Goal: Task Accomplishment & Management: Manage account settings

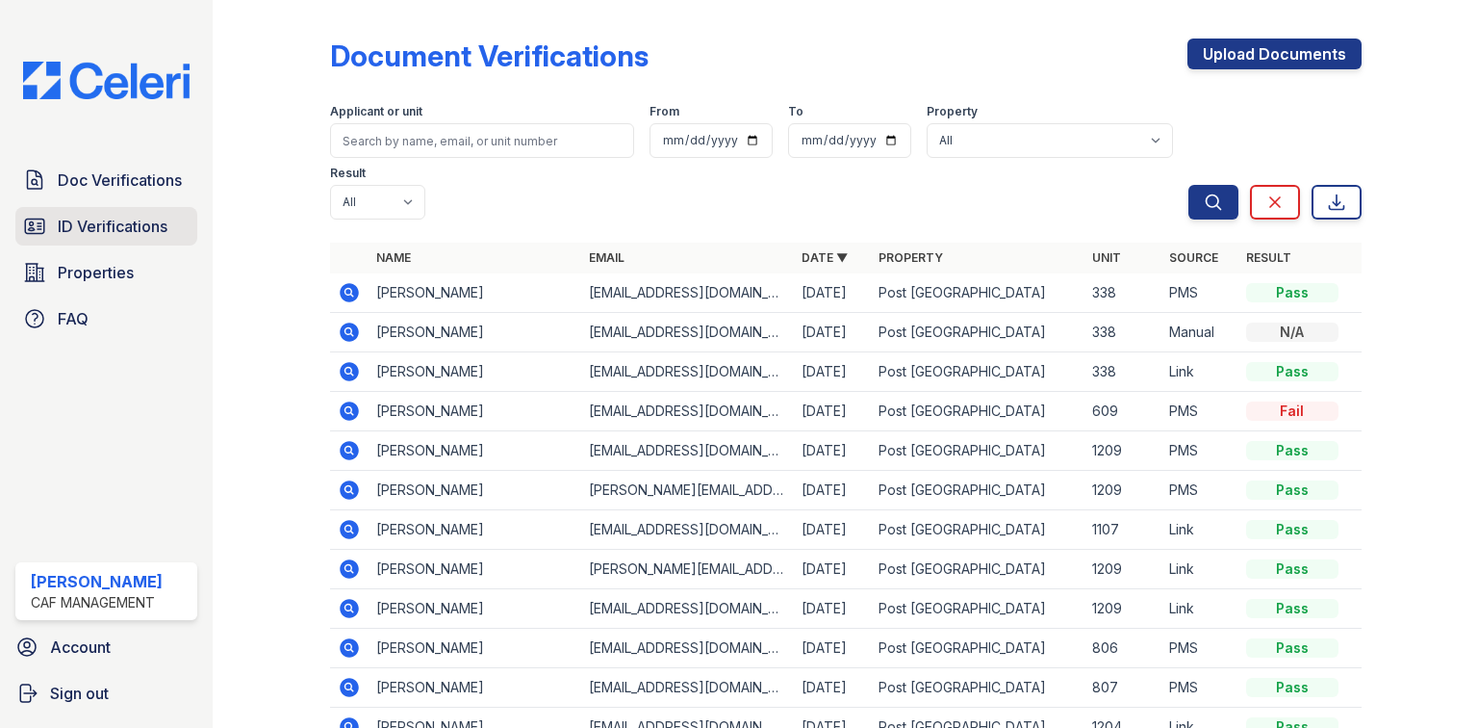
click at [140, 218] on span "ID Verifications" at bounding box center [113, 226] width 110 height 23
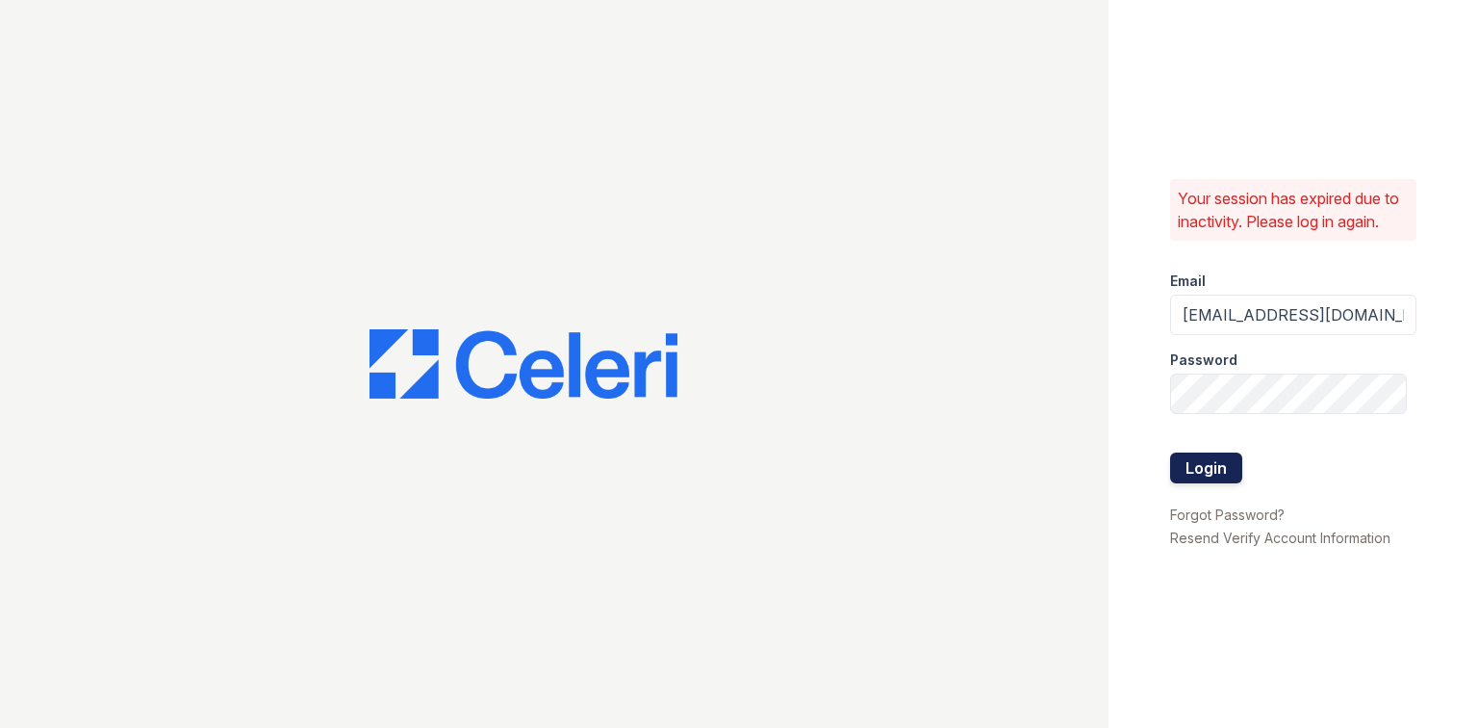
click at [1213, 462] on button "Login" at bounding box center [1206, 467] width 72 height 31
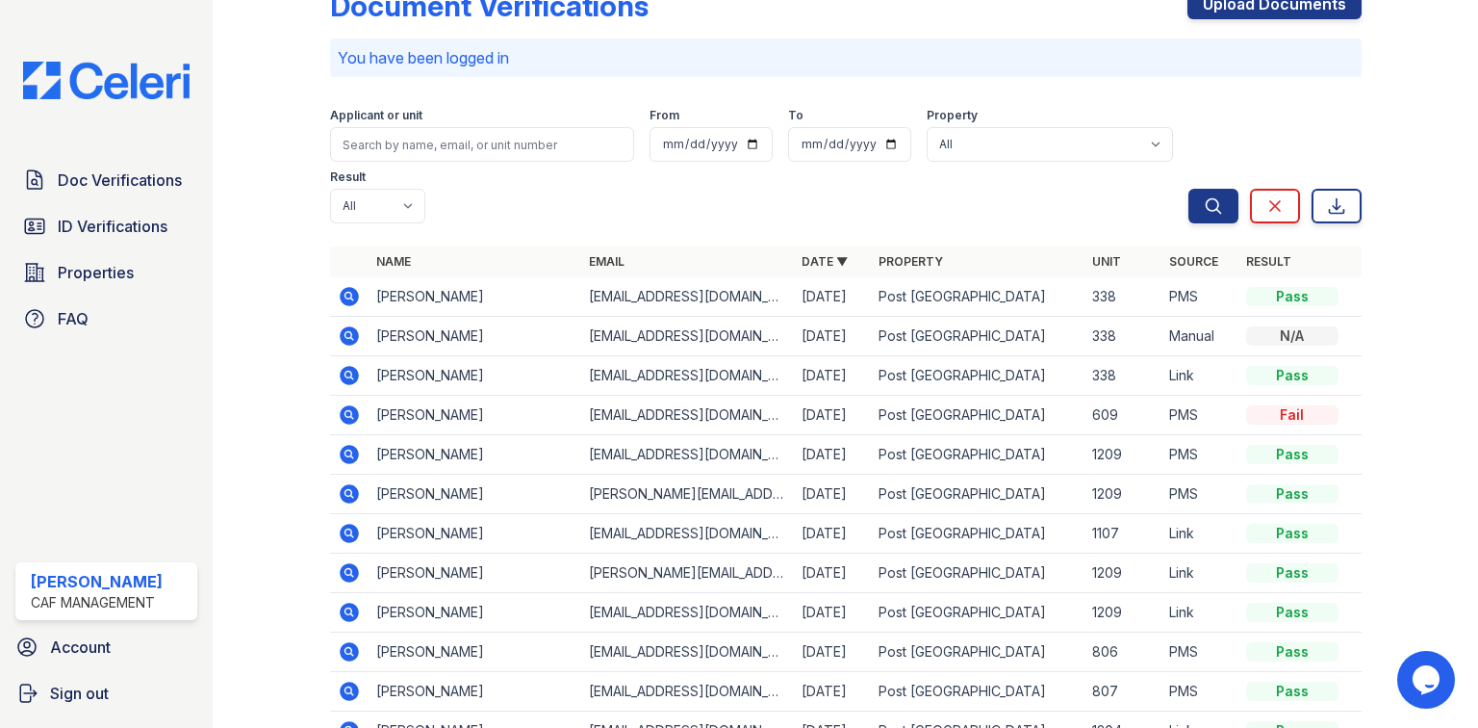
scroll to position [77, 0]
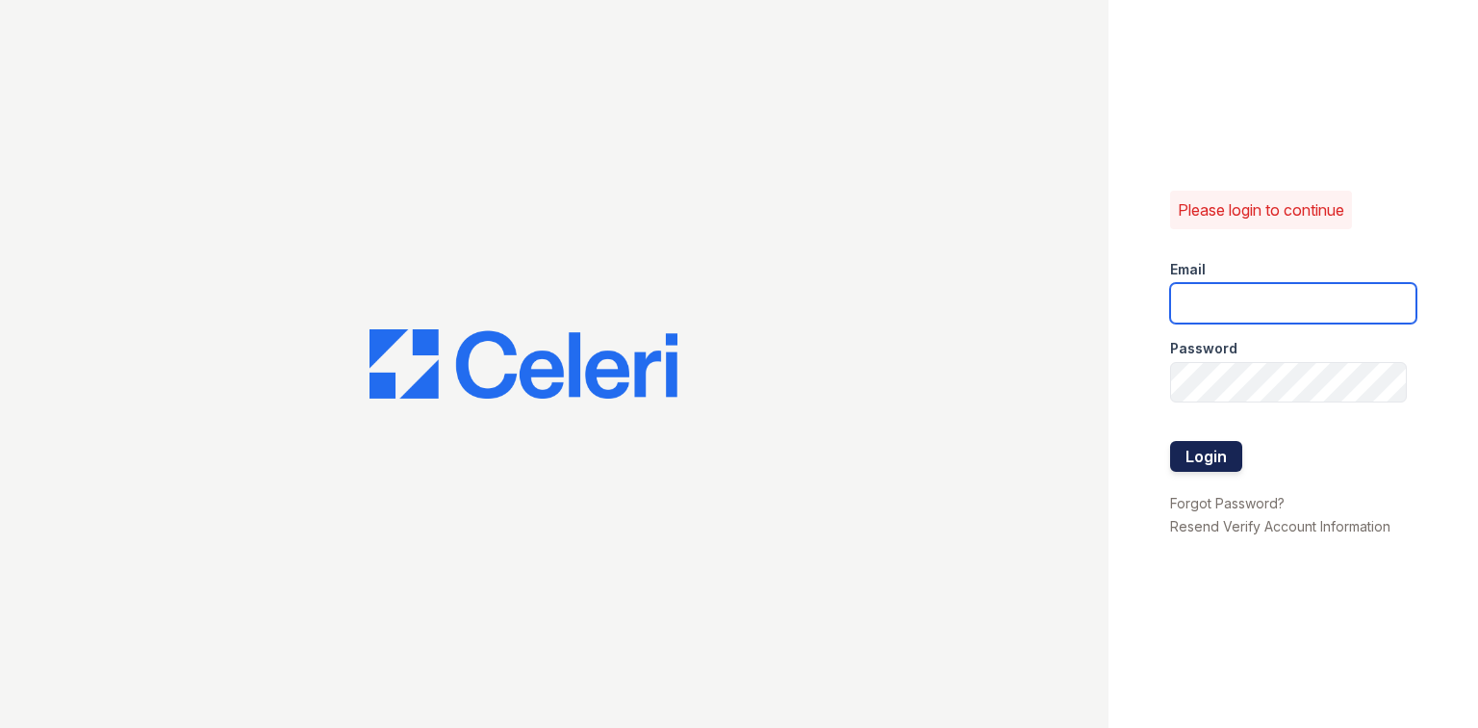
type input "postoak2@cafmanagement.com"
click at [1195, 453] on button "Login" at bounding box center [1206, 456] width 72 height 31
